Goal: Information Seeking & Learning: Learn about a topic

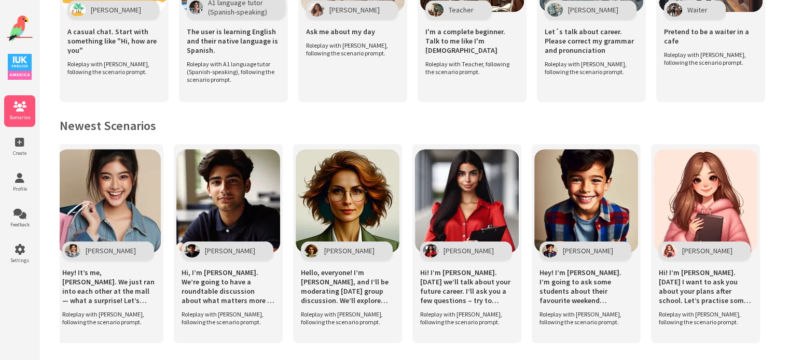
scroll to position [0, 368]
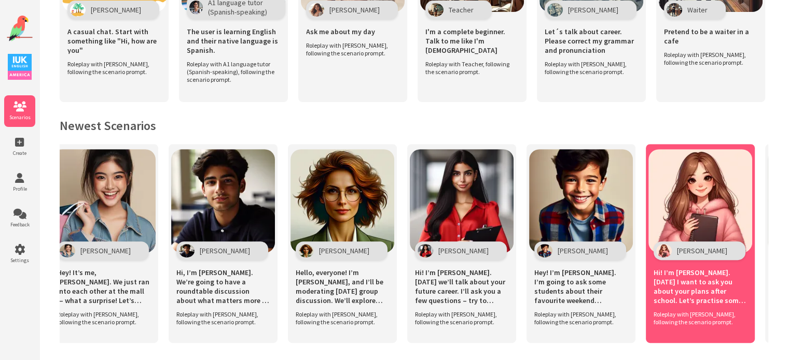
click at [742, 270] on span "Hi! I’m [PERSON_NAME]. [DATE] I want to ask you about your plans after school. …" at bounding box center [699, 286] width 93 height 37
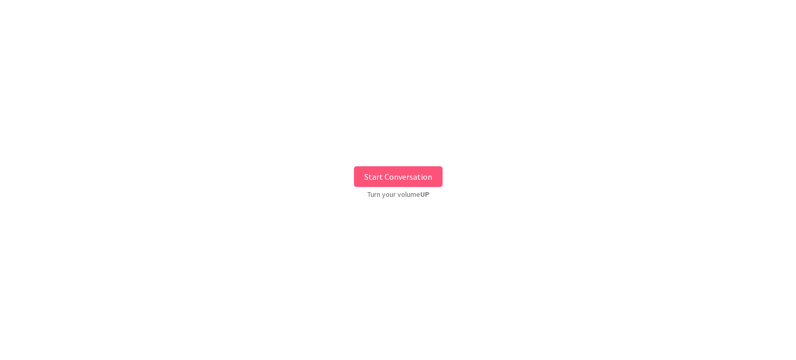
click at [430, 180] on button "Start Conversation" at bounding box center [398, 176] width 89 height 21
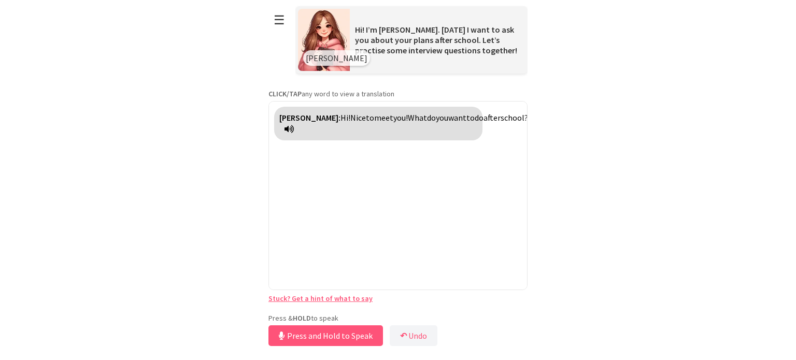
click at [334, 311] on div "**********" at bounding box center [398, 174] width 259 height 349
click at [304, 338] on button "Release to Stop Speaking" at bounding box center [324, 336] width 111 height 21
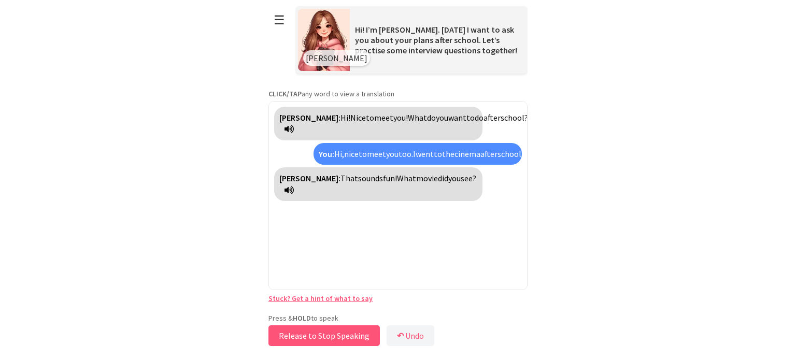
click at [353, 337] on button "Release to Stop Speaking" at bounding box center [324, 336] width 111 height 21
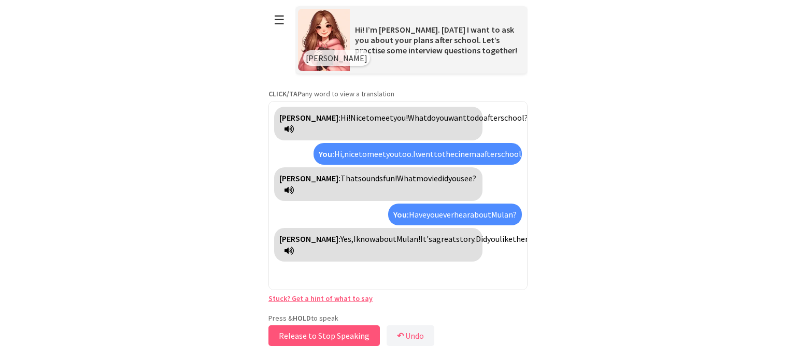
click at [353, 337] on button "Release to Stop Speaking" at bounding box center [324, 336] width 111 height 21
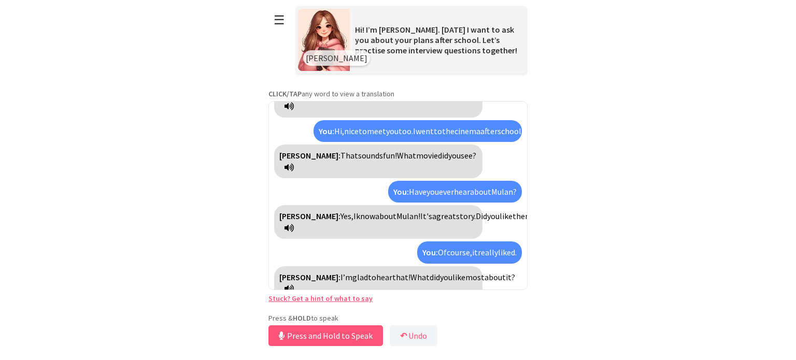
scroll to position [46, 0]
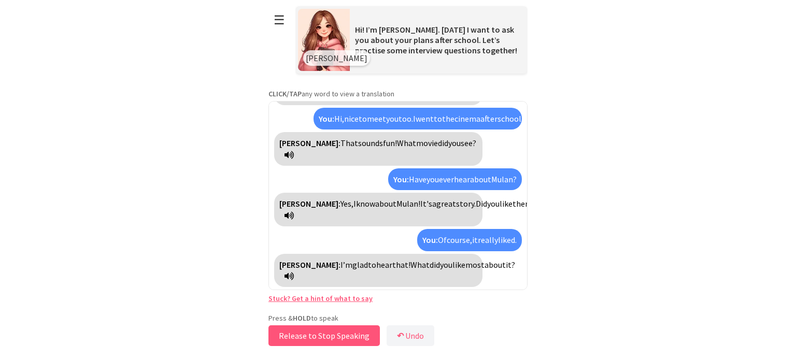
click at [348, 336] on button "Release to Stop Speaking" at bounding box center [324, 336] width 111 height 21
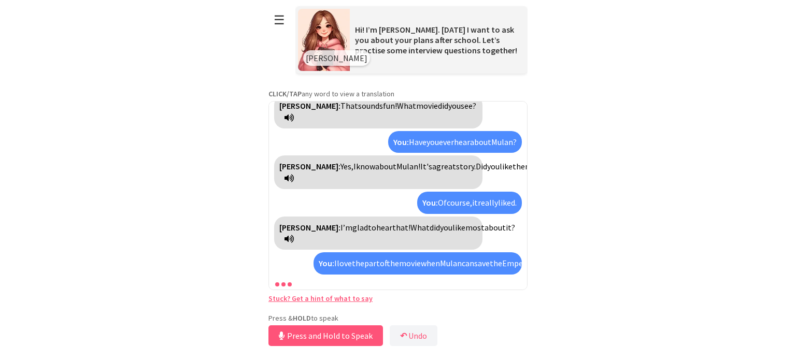
scroll to position [131, 0]
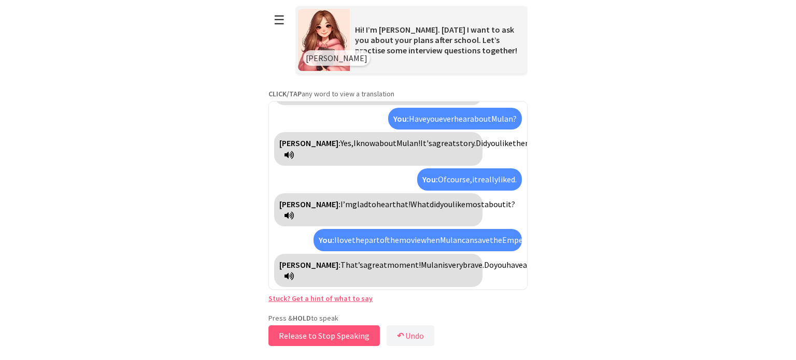
click at [344, 330] on button "Release to Stop Speaking" at bounding box center [324, 336] width 111 height 21
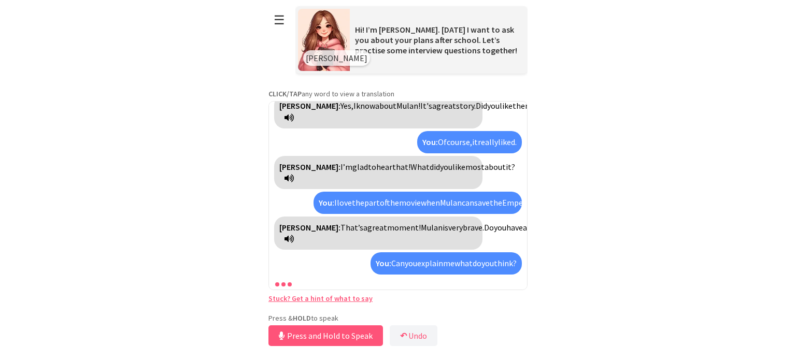
scroll to position [191, 0]
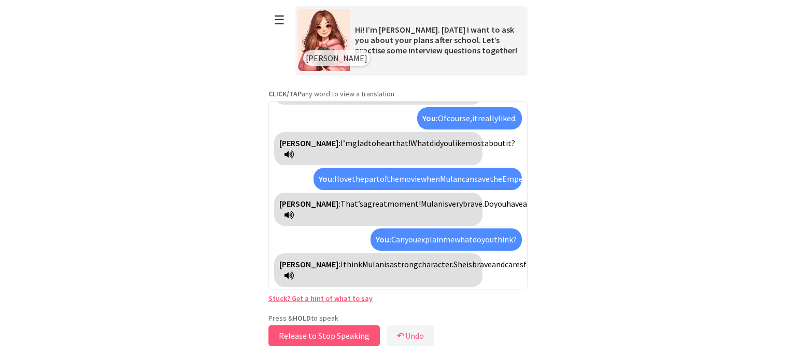
click at [327, 339] on button "Release to Stop Speaking" at bounding box center [324, 336] width 111 height 21
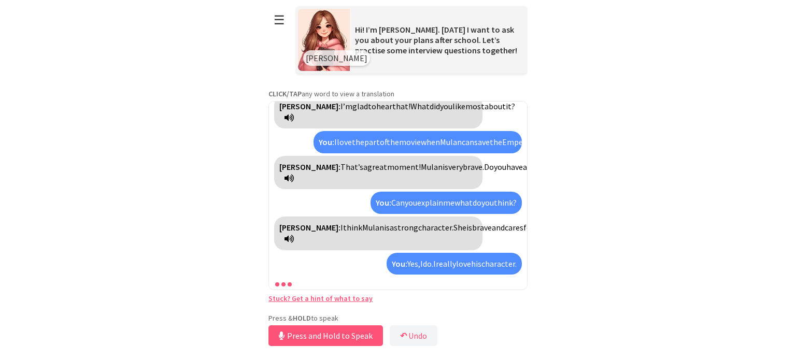
scroll to position [275, 0]
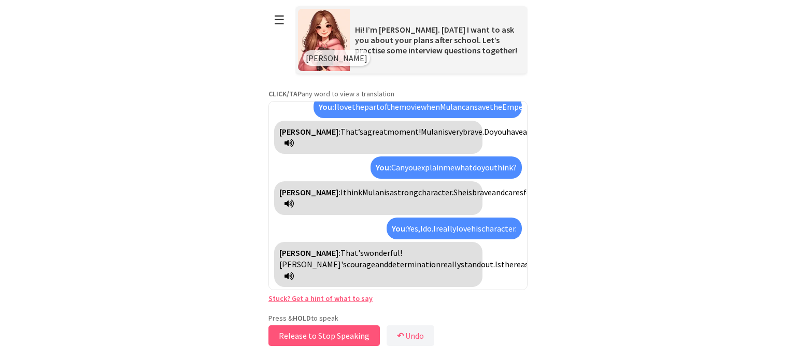
click at [350, 338] on button "Release to Stop Speaking" at bounding box center [324, 336] width 111 height 21
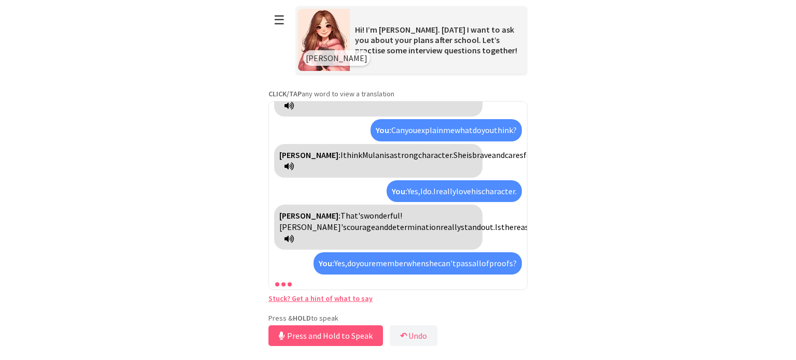
scroll to position [417, 0]
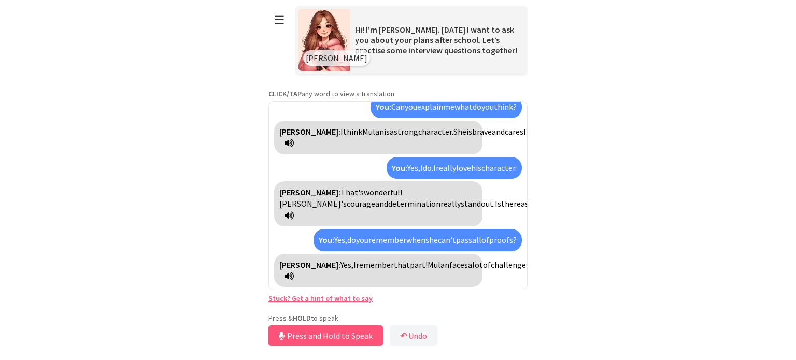
click at [769, 260] on span "pivotal" at bounding box center [781, 265] width 25 height 10
click at [769, 260] on span "esencial" at bounding box center [783, 265] width 29 height 10
click at [449, 260] on span "faces" at bounding box center [458, 265] width 19 height 10
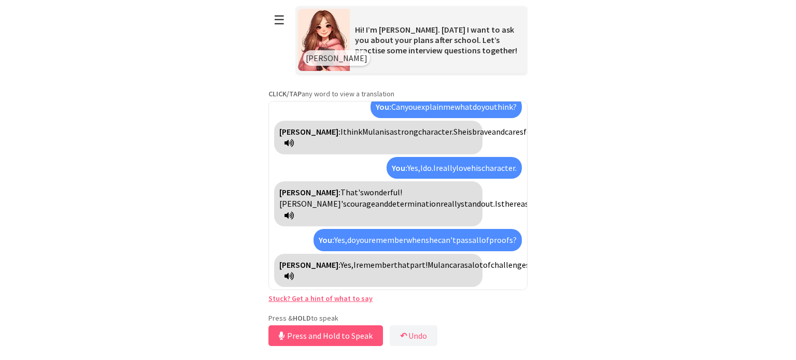
click at [449, 260] on span "caras" at bounding box center [458, 265] width 19 height 10
click at [449, 260] on span "Mulan" at bounding box center [439, 265] width 22 height 10
click at [449, 260] on span "Mulán" at bounding box center [439, 265] width 22 height 10
click at [449, 260] on span "faces" at bounding box center [458, 265] width 19 height 10
click at [449, 260] on span "caras" at bounding box center [458, 265] width 19 height 10
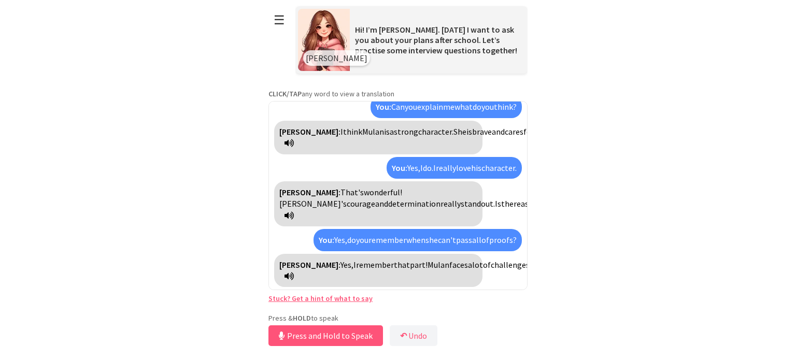
click at [607, 260] on span "struggles" at bounding box center [624, 265] width 34 height 10
click at [607, 260] on span "luchas" at bounding box center [618, 265] width 23 height 10
click at [343, 341] on button "Release to Stop Speaking" at bounding box center [324, 336] width 111 height 21
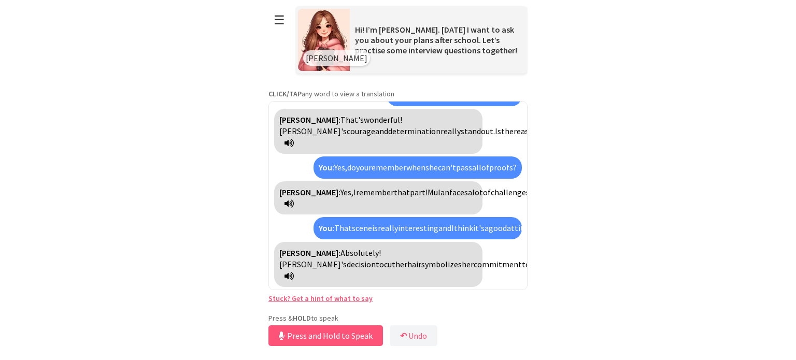
scroll to position [641, 0]
click at [594, 259] on span "willingness" at bounding box center [614, 264] width 40 height 10
click at [594, 259] on span "voluntad" at bounding box center [610, 264] width 32 height 10
click at [326, 340] on button "Release to Stop Speaking" at bounding box center [324, 336] width 111 height 21
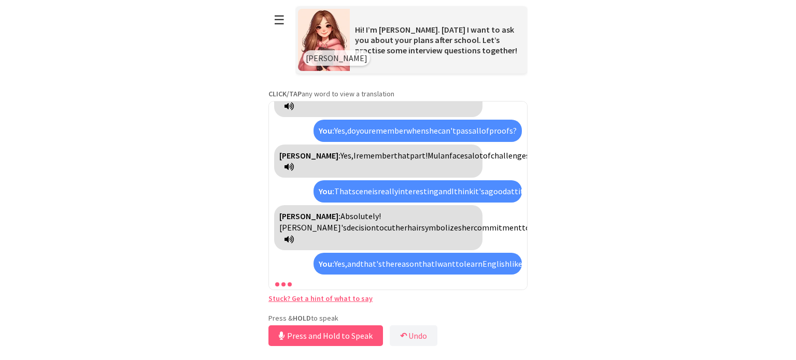
scroll to position [771, 0]
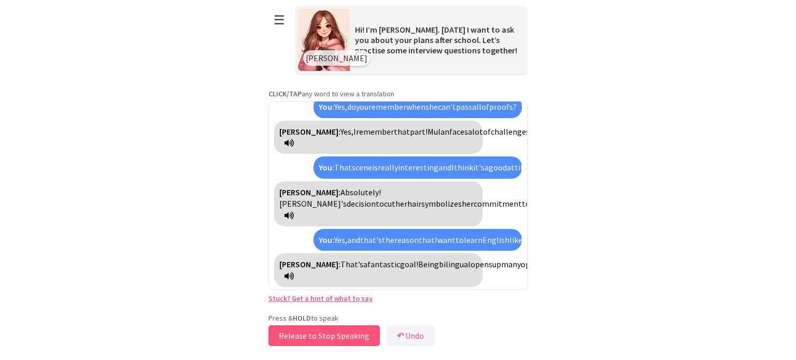
click at [327, 340] on button "Release to Stop Speaking" at bounding box center [324, 336] width 111 height 21
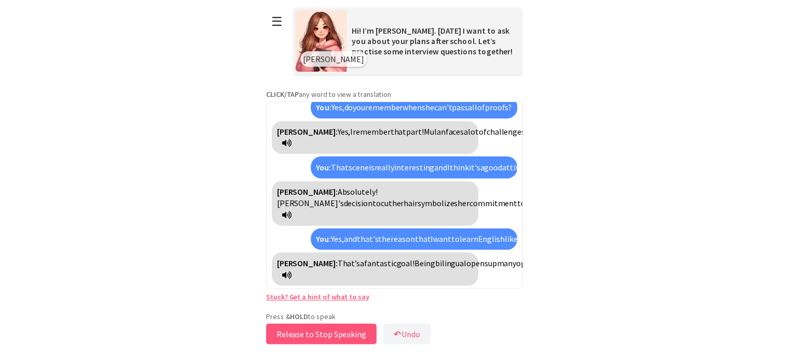
scroll to position [783, 0]
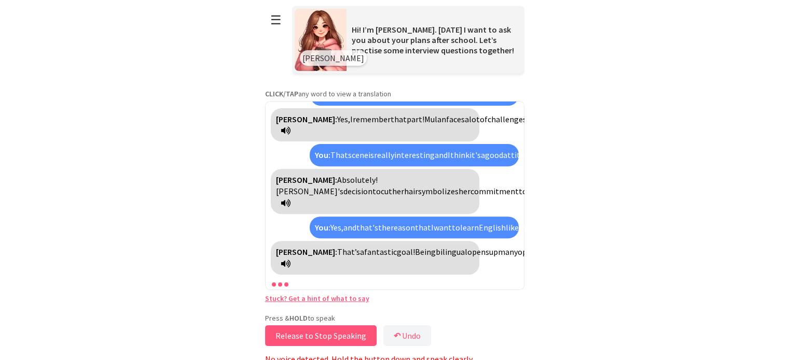
click at [355, 335] on button "Release to Stop Speaking" at bounding box center [320, 336] width 111 height 21
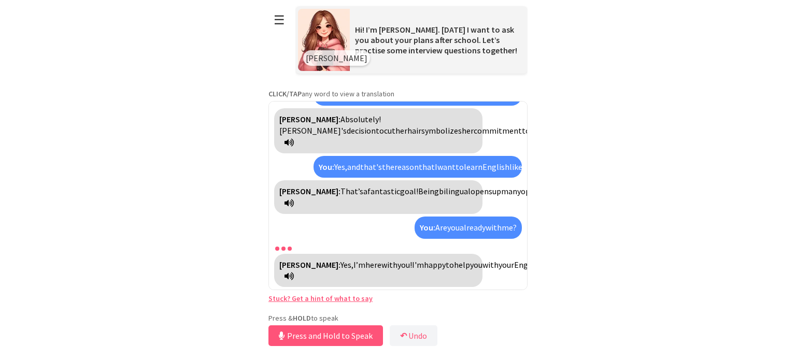
scroll to position [867, 0]
click at [302, 338] on button "Release to Stop Speaking" at bounding box center [324, 336] width 111 height 21
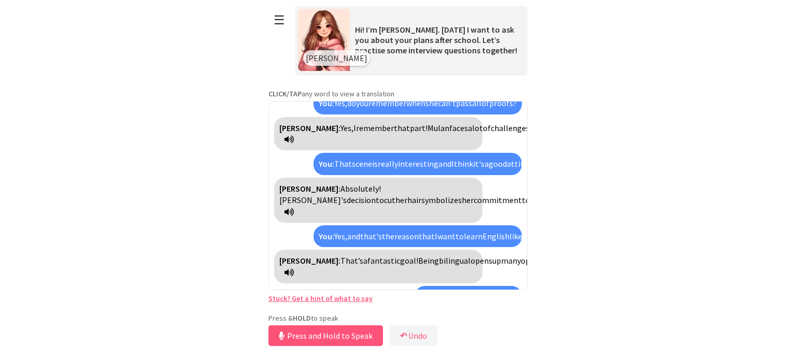
scroll to position [421, 0]
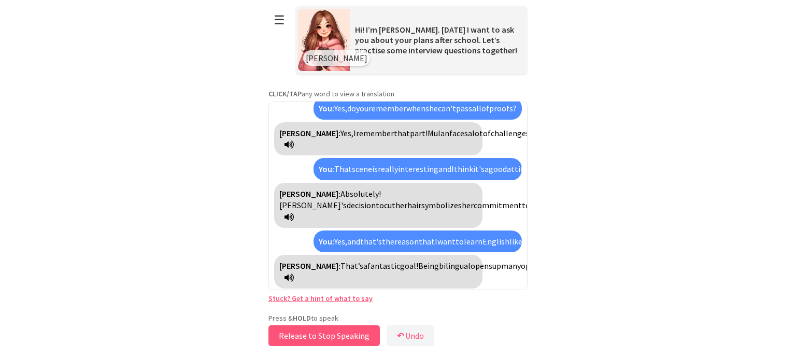
click at [328, 341] on button "Release to Stop Speaking" at bounding box center [324, 336] width 111 height 21
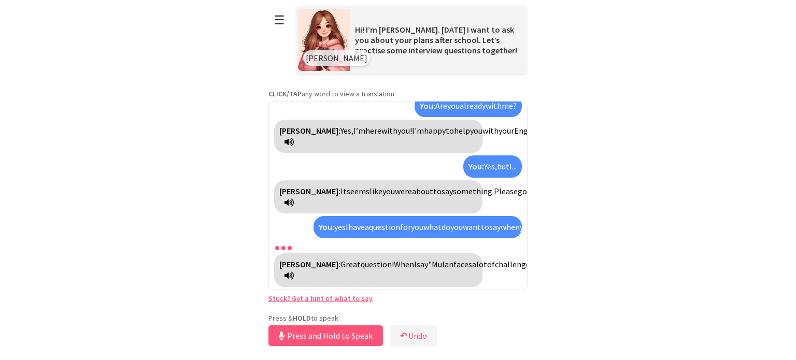
scroll to position [1128, 0]
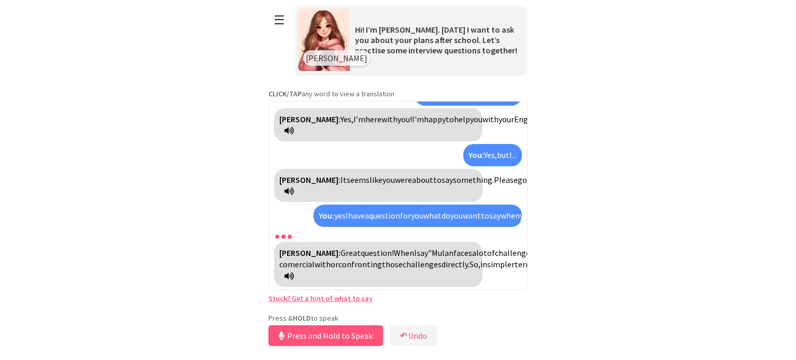
click at [408, 242] on div "Olha Kravchenko: Great question! When I say "Mulan faces a lot of challenges du…" at bounding box center [378, 264] width 208 height 45
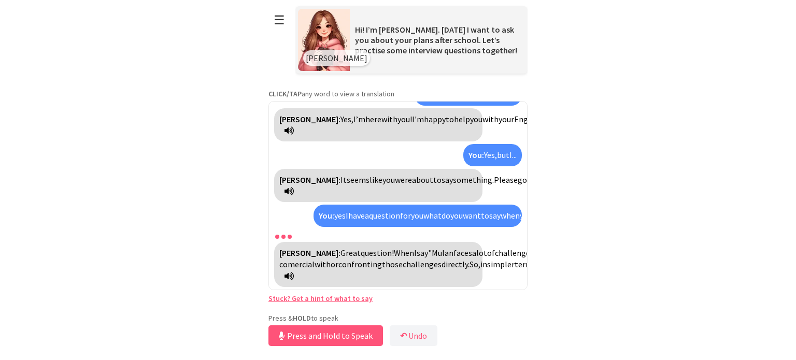
click at [303, 248] on span "relación comercial" at bounding box center [734, 259] width 910 height 22
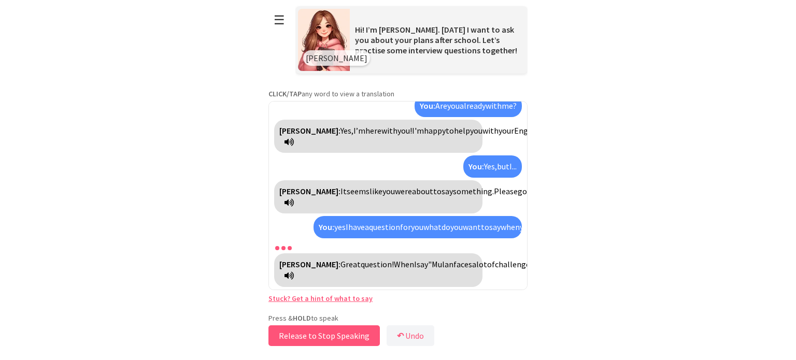
click at [356, 338] on button "Release to Stop Speaking" at bounding box center [324, 336] width 111 height 21
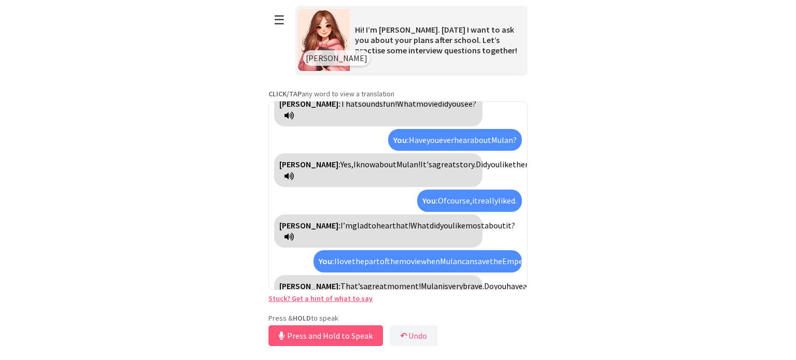
scroll to position [0, 0]
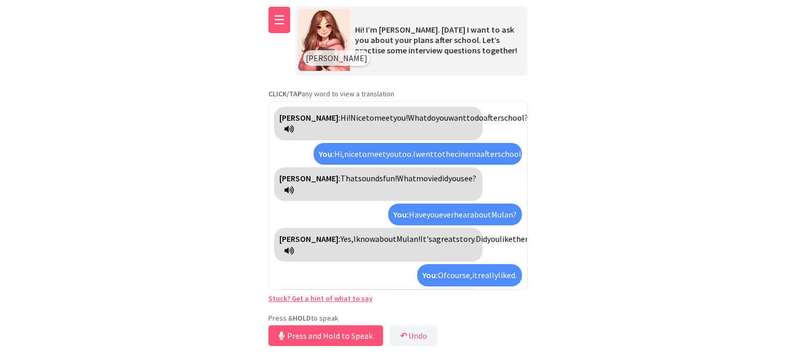
click at [280, 21] on button "☰" at bounding box center [280, 20] width 22 height 26
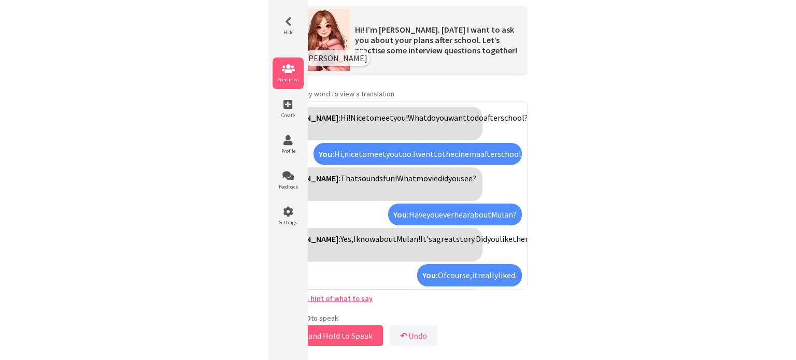
click at [286, 69] on icon at bounding box center [288, 69] width 31 height 10
